Goal: Information Seeking & Learning: Learn about a topic

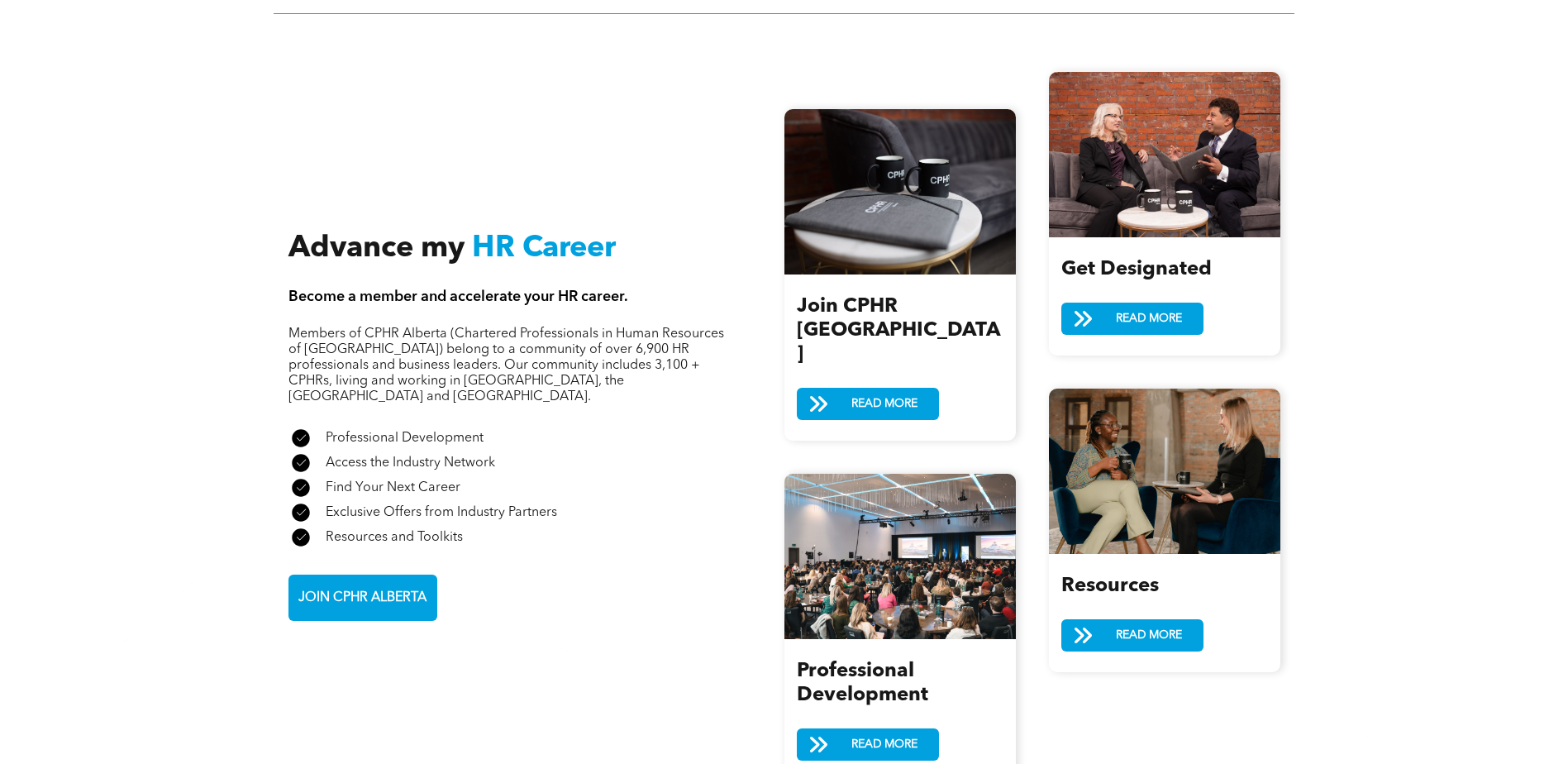
scroll to position [1902, 0]
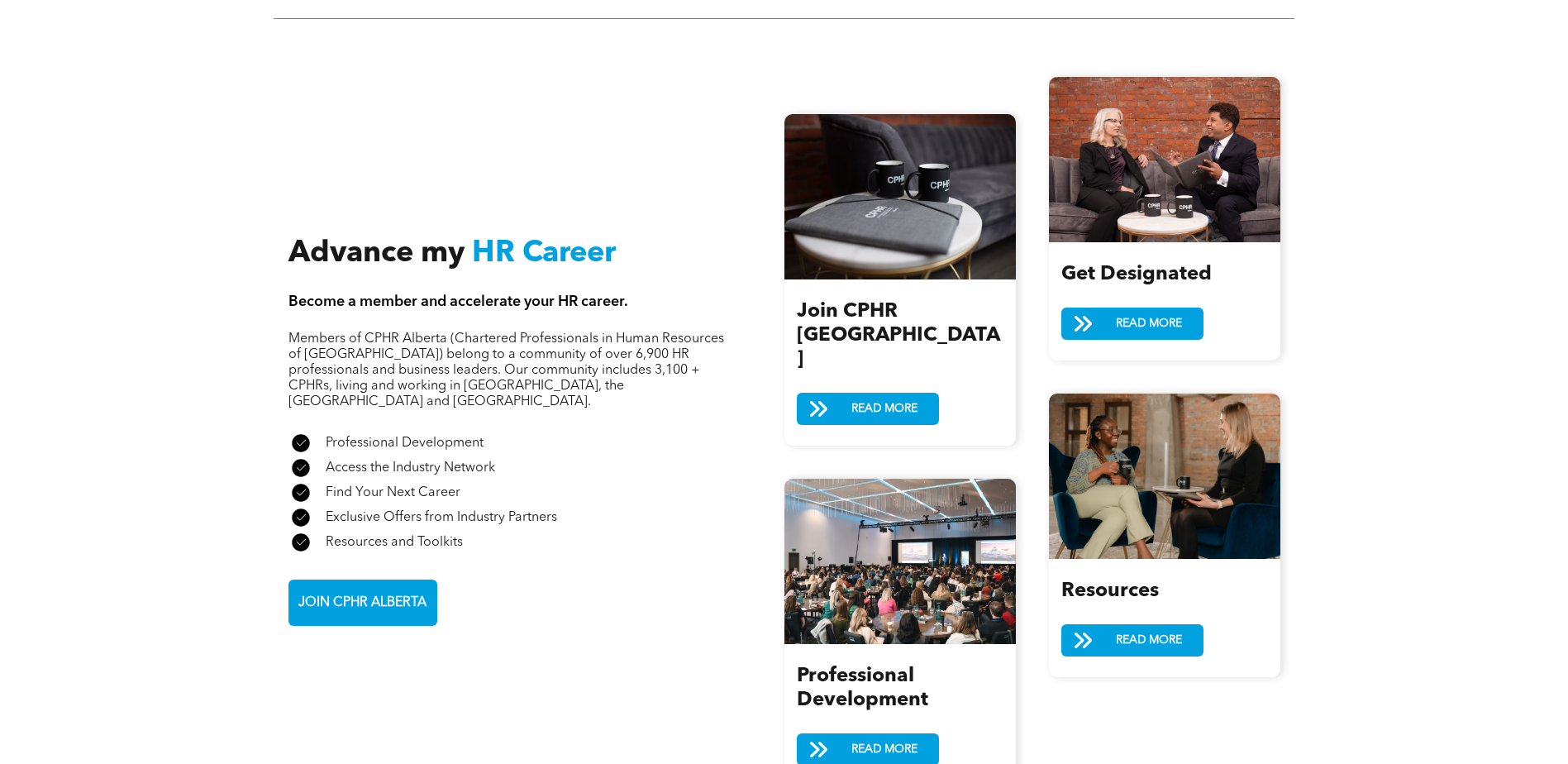
click at [946, 198] on div at bounding box center [899, 197] width 232 height 166
click at [1179, 309] on span "READ MORE" at bounding box center [1148, 323] width 77 height 31
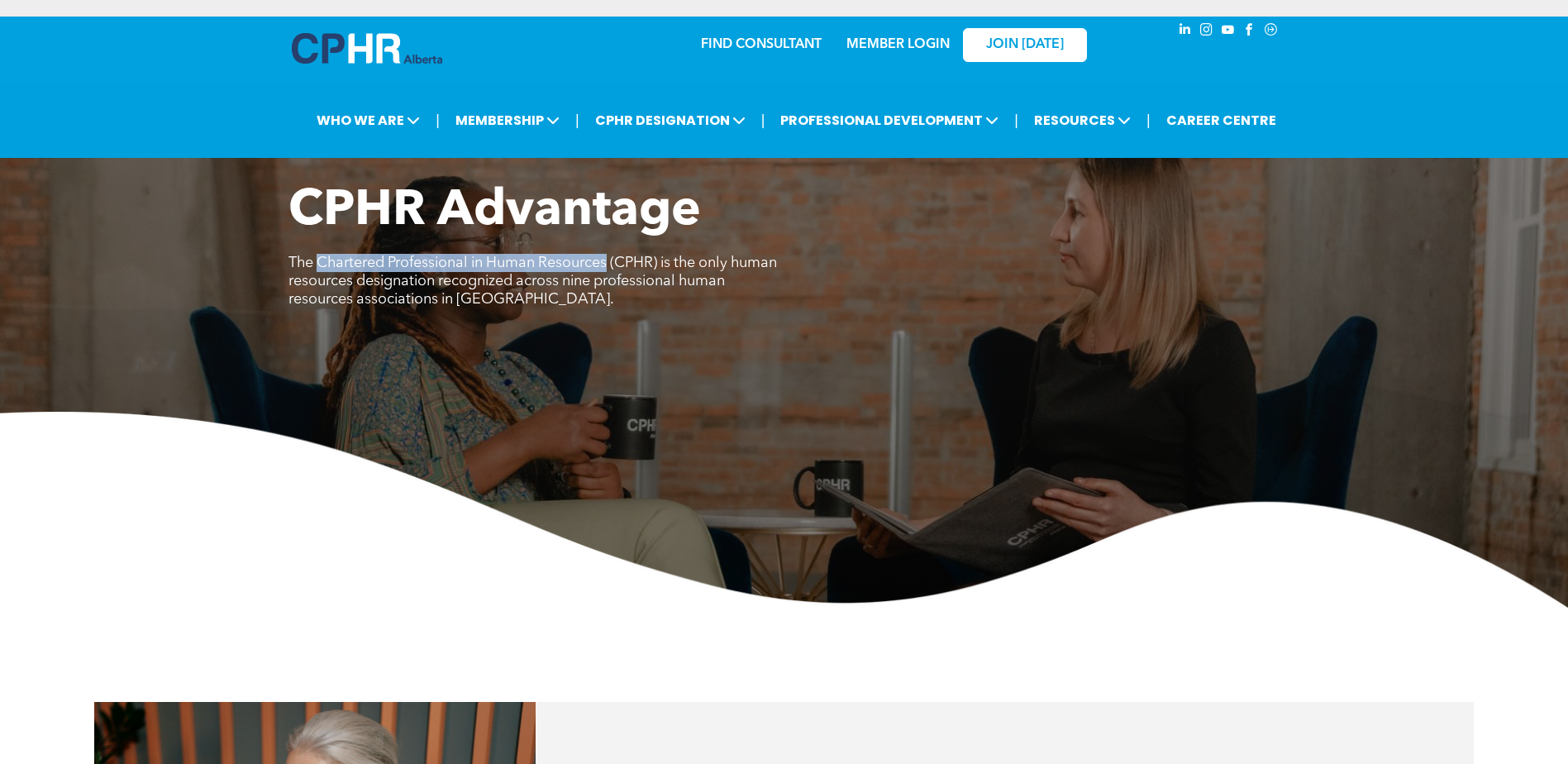
drag, startPoint x: 318, startPoint y: 267, endPoint x: 611, endPoint y: 267, distance: 293.0
click at [611, 267] on span "The Chartered Professional in Human Resources (CPHR) is the only human resource…" at bounding box center [533, 280] width 489 height 51
copy span "Chartered Professional in Human Resources"
